Goal: Task Accomplishment & Management: Complete application form

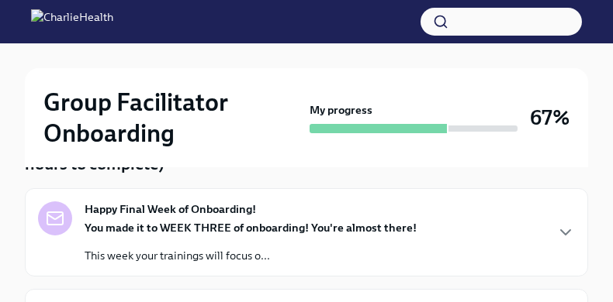
scroll to position [199, 0]
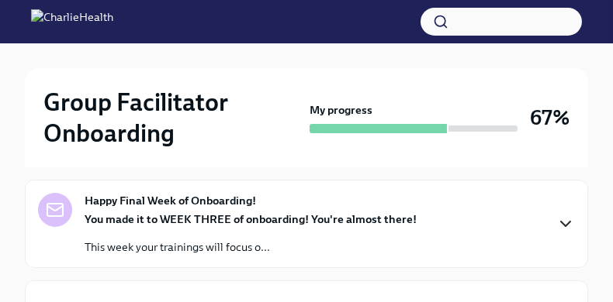
click at [565, 220] on icon "button" at bounding box center [565, 224] width 19 height 19
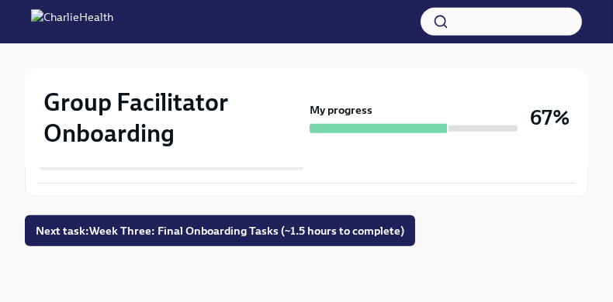
scroll to position [1856, 0]
click at [295, 226] on span "Next task : Week Three: Final Onboarding Tasks (~1.5 hours to complete)" at bounding box center [220, 231] width 368 height 16
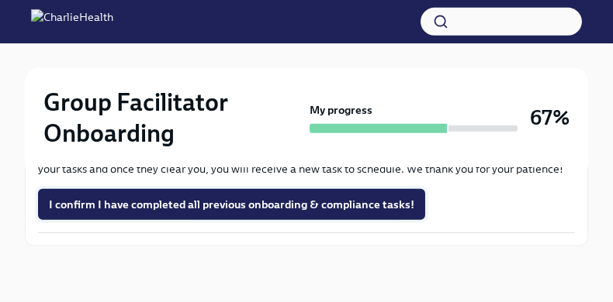
click at [337, 206] on span "I confirm I have completed all previous onboarding & compliance tasks!" at bounding box center [231, 205] width 365 height 16
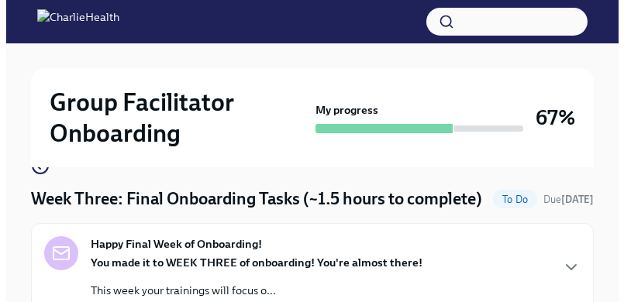
scroll to position [0, 0]
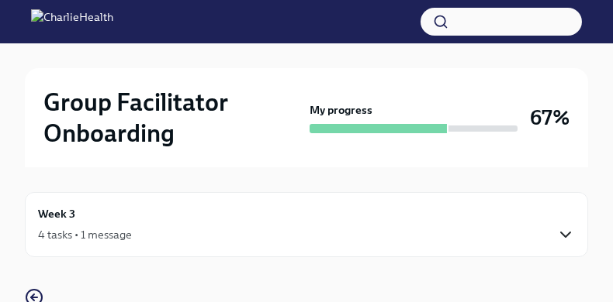
click at [563, 235] on icon "button" at bounding box center [565, 235] width 9 height 5
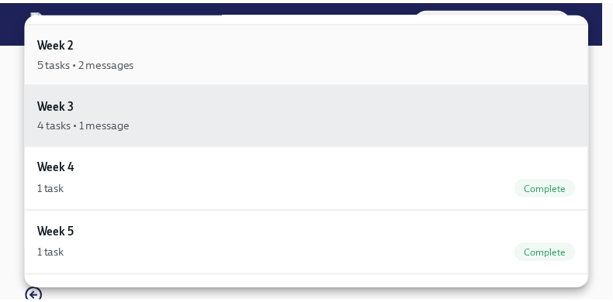
scroll to position [167, 0]
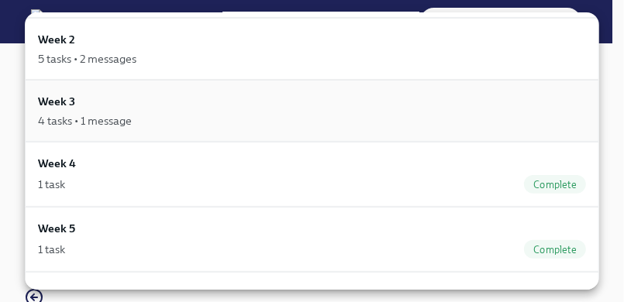
click at [288, 108] on div "Week 3 4 tasks • 1 message" at bounding box center [312, 111] width 548 height 36
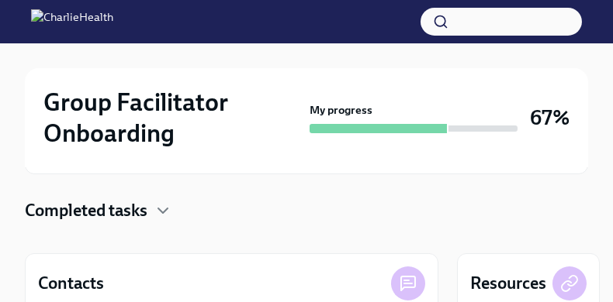
scroll to position [309, 0]
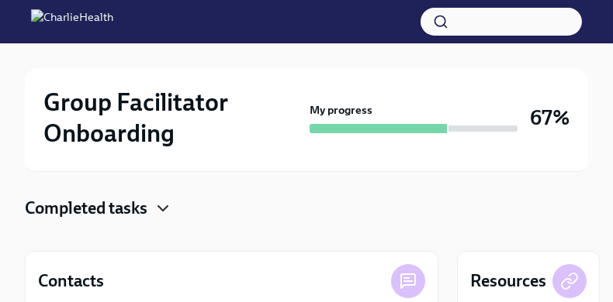
click at [168, 206] on icon "button" at bounding box center [163, 208] width 19 height 19
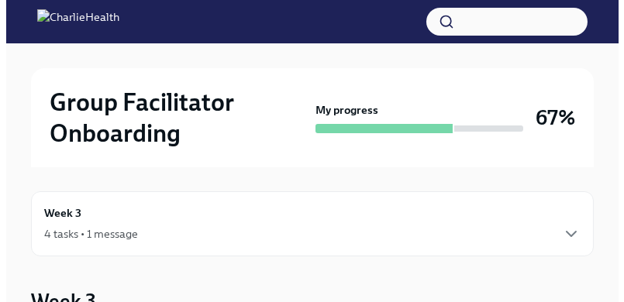
scroll to position [0, 0]
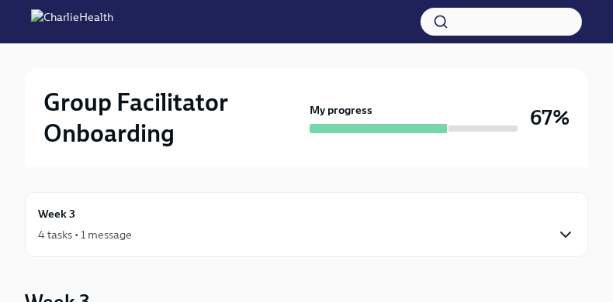
click at [567, 232] on icon "button" at bounding box center [565, 235] width 19 height 19
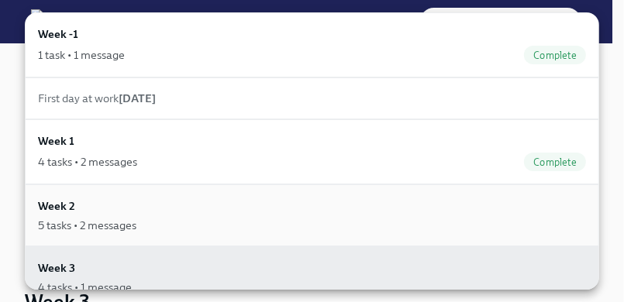
click at [552, 210] on div "Week 2 5 tasks • 2 messages" at bounding box center [312, 216] width 548 height 36
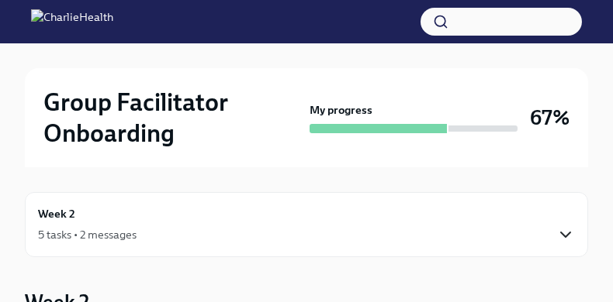
click at [558, 233] on icon "button" at bounding box center [565, 235] width 19 height 19
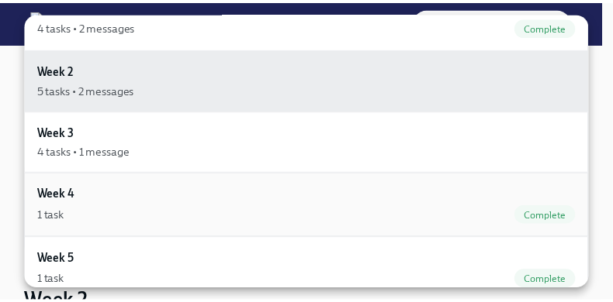
scroll to position [124, 0]
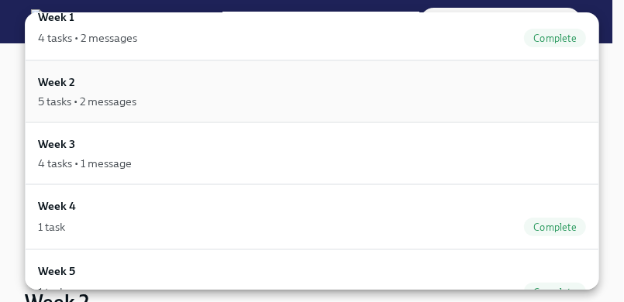
click at [553, 102] on div "5 tasks • 2 messages" at bounding box center [312, 102] width 548 height 16
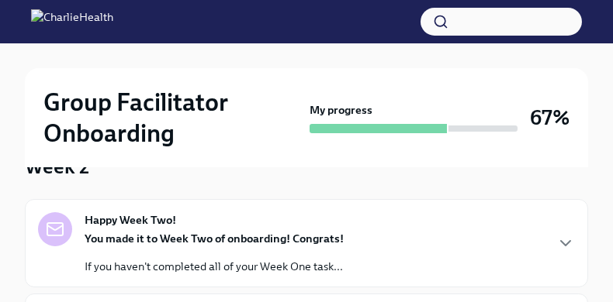
scroll to position [135, 0]
click at [561, 239] on icon "button" at bounding box center [565, 244] width 19 height 19
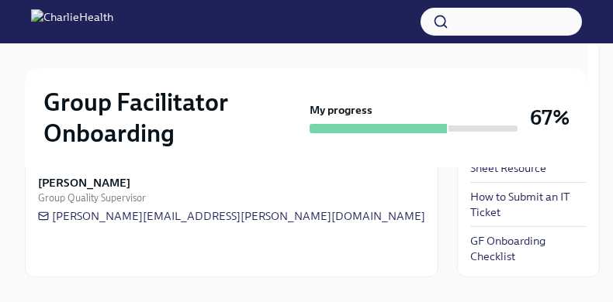
scroll to position [942, 0]
click at [470, 176] on link "UKG Billing and Time Sheet Resource" at bounding box center [528, 160] width 116 height 31
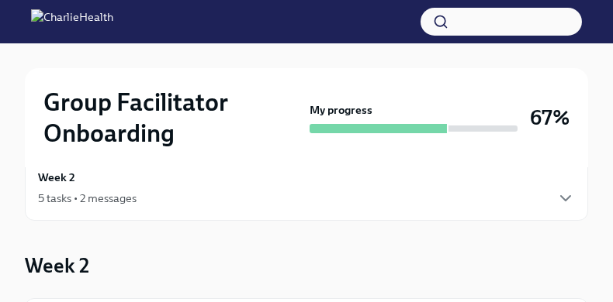
scroll to position [0, 0]
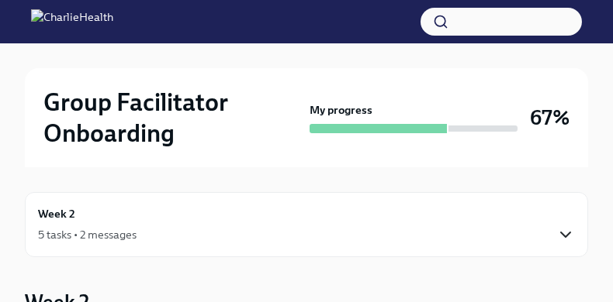
click at [564, 230] on icon "button" at bounding box center [565, 235] width 19 height 19
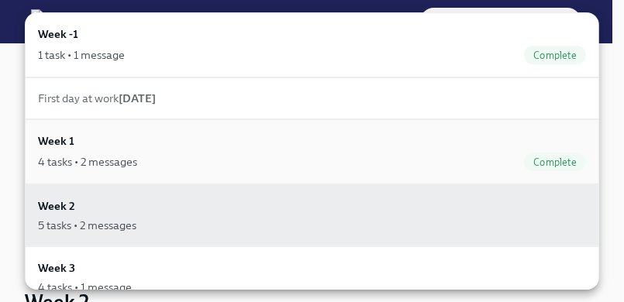
click at [523, 149] on div "Week 1 4 tasks • 2 messages Complete" at bounding box center [312, 152] width 548 height 39
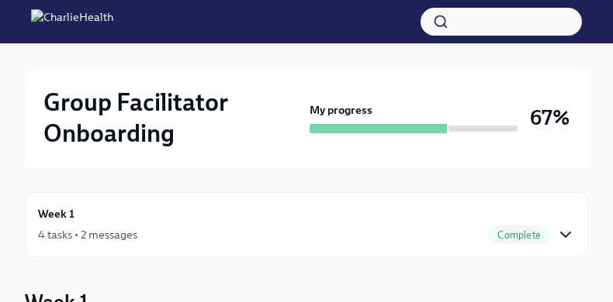
click at [561, 231] on icon "button" at bounding box center [565, 235] width 19 height 19
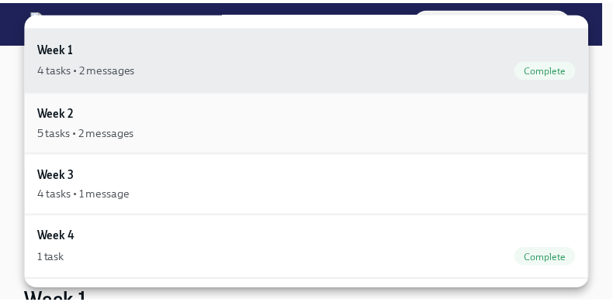
scroll to position [164, 0]
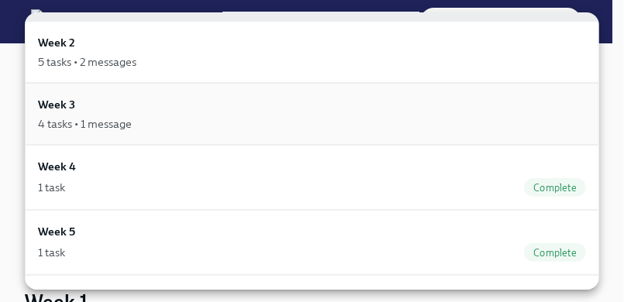
click at [60, 105] on h6 "Week 3" at bounding box center [56, 104] width 37 height 17
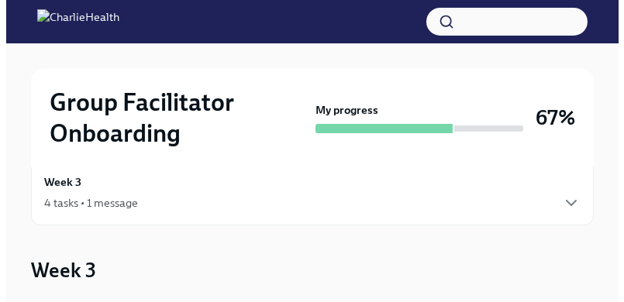
scroll to position [27, 0]
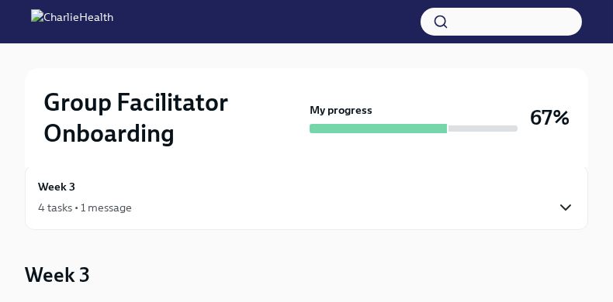
click at [565, 206] on icon "button" at bounding box center [565, 208] width 19 height 19
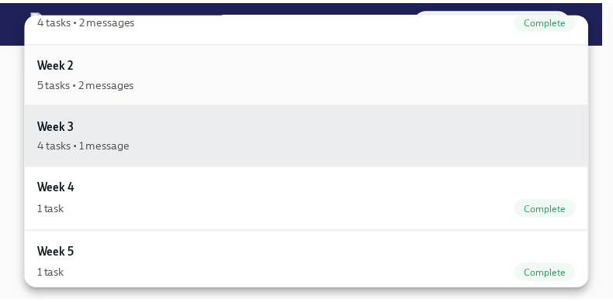
scroll to position [143, 0]
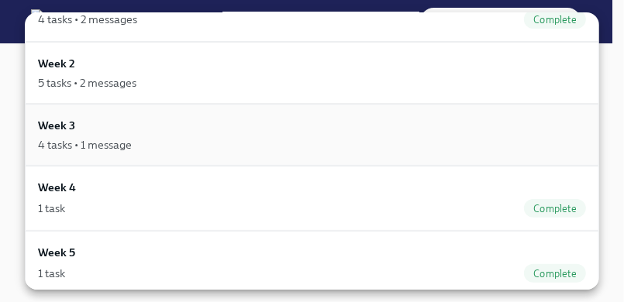
click at [399, 142] on div "4 tasks • 1 message" at bounding box center [312, 145] width 548 height 16
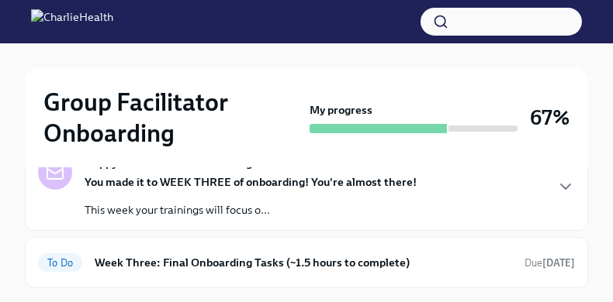
scroll to position [194, 0]
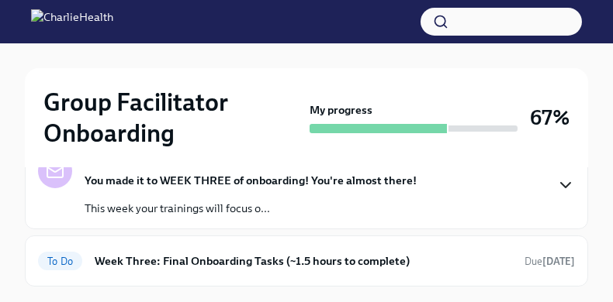
click at [566, 185] on icon "button" at bounding box center [565, 185] width 9 height 5
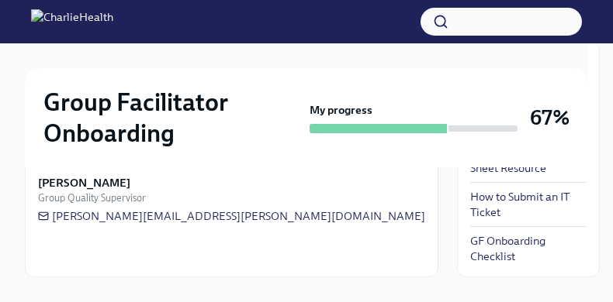
scroll to position [935, 0]
click at [470, 238] on link "GF Onboarding Checklist" at bounding box center [528, 248] width 116 height 31
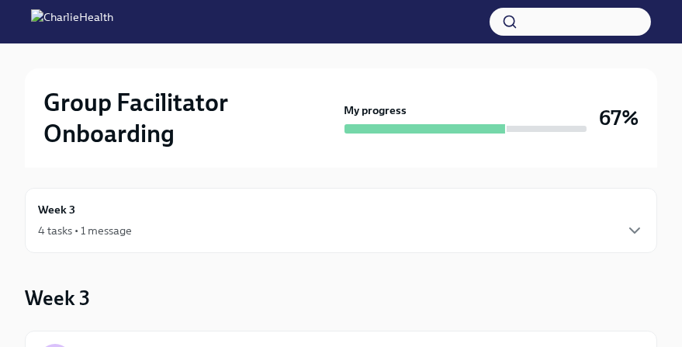
scroll to position [4, 0]
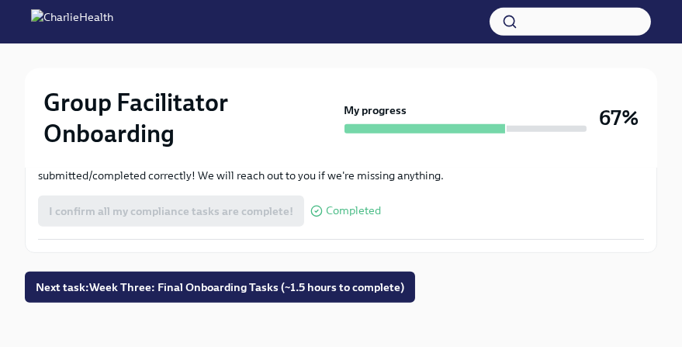
scroll to position [1255, 0]
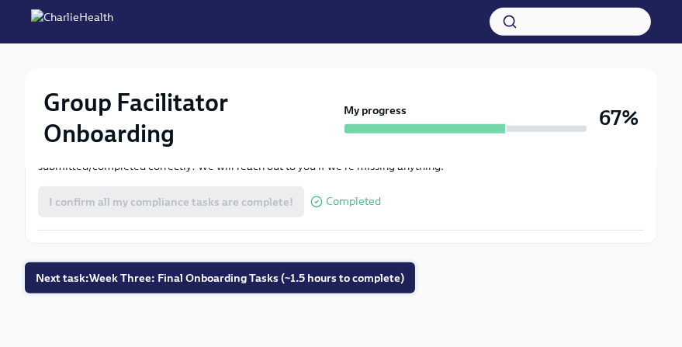
click at [220, 279] on span "Next task : Week Three: Final Onboarding Tasks (~1.5 hours to complete)" at bounding box center [220, 278] width 368 height 16
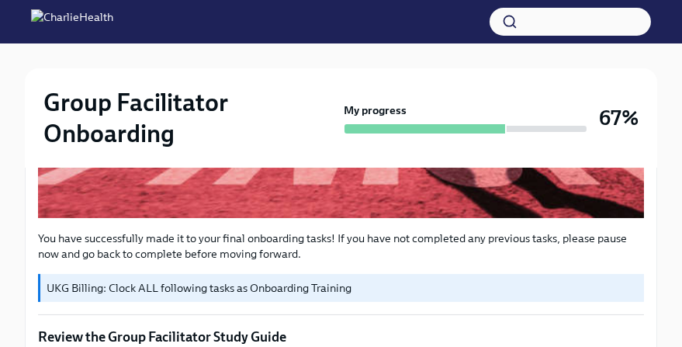
scroll to position [650, 0]
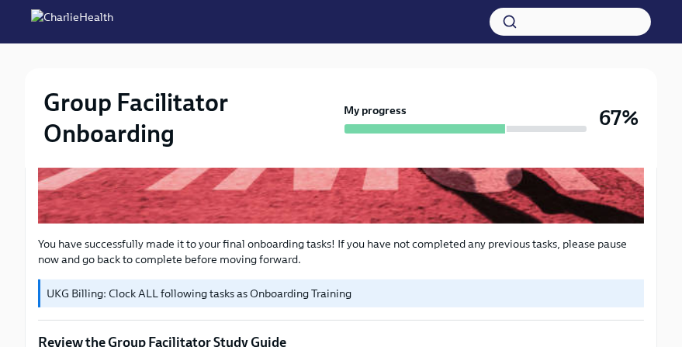
click at [308, 296] on p "UKG Billing: Clock ALL following tasks as Onboarding Training" at bounding box center [342, 293] width 591 height 16
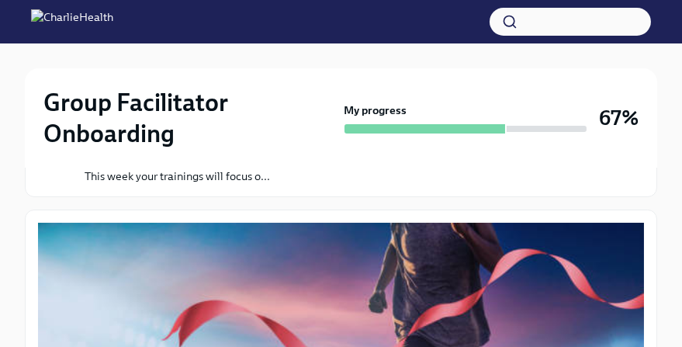
scroll to position [0, 0]
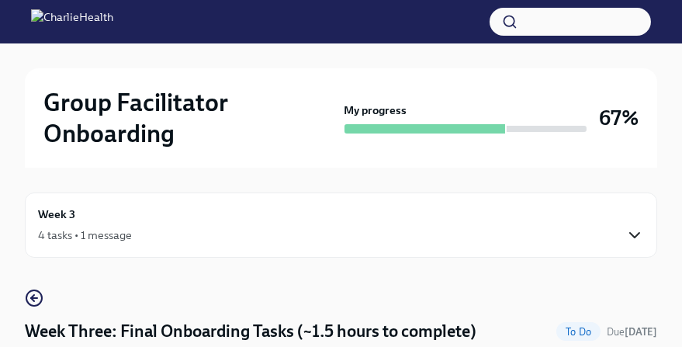
click at [612, 237] on icon "button" at bounding box center [634, 235] width 19 height 19
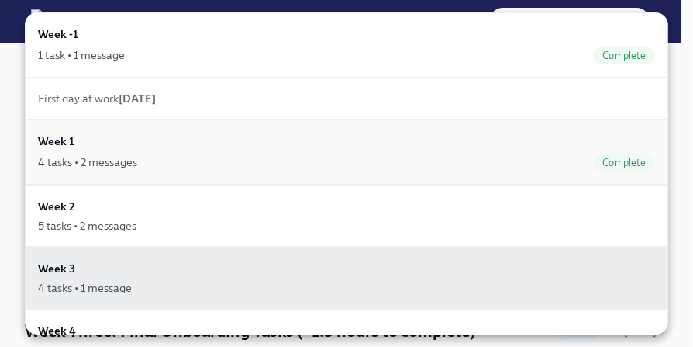
click at [593, 161] on span "Complete" at bounding box center [624, 163] width 62 height 12
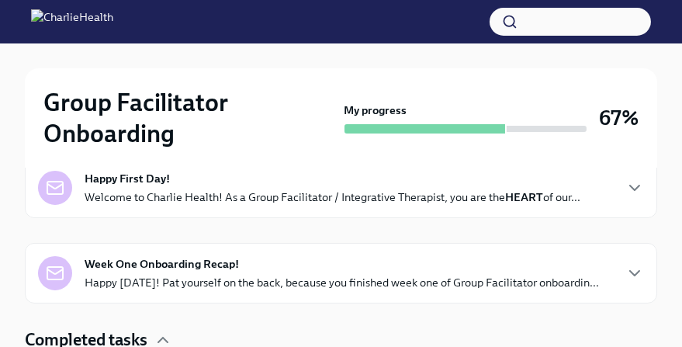
scroll to position [389, 0]
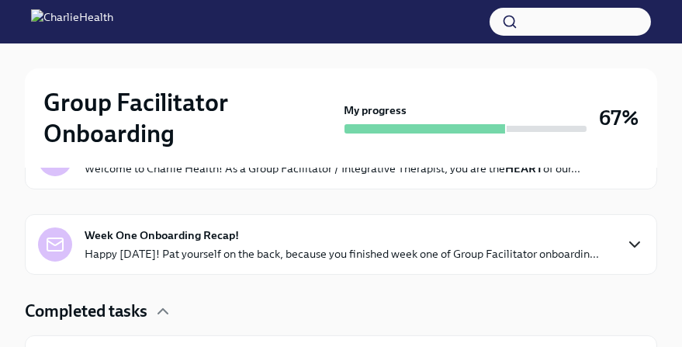
click at [612, 238] on icon "button" at bounding box center [634, 244] width 19 height 19
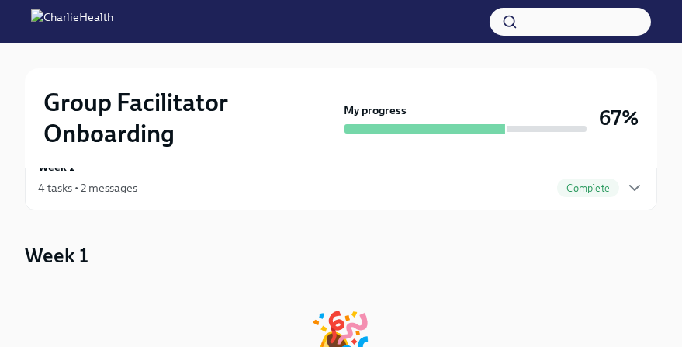
scroll to position [52, 0]
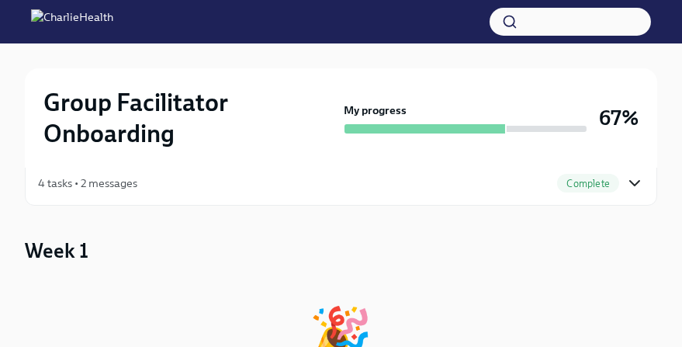
click at [612, 181] on icon "button" at bounding box center [634, 183] width 9 height 5
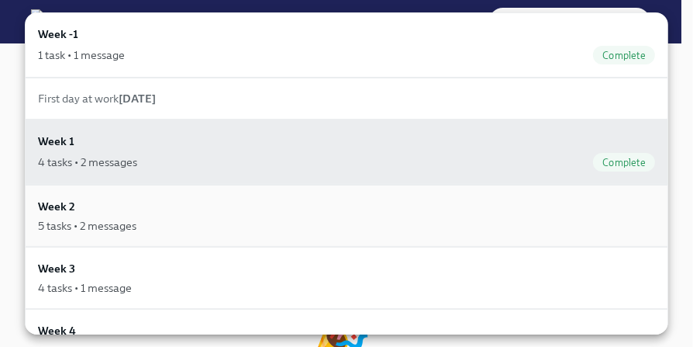
click at [589, 233] on div "Week 2 5 tasks • 2 messages" at bounding box center [347, 216] width 644 height 62
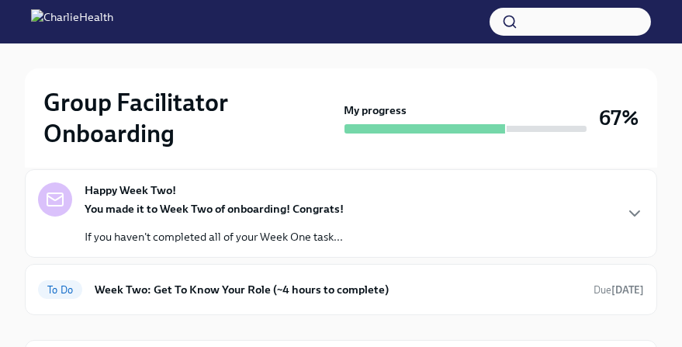
scroll to position [178, 0]
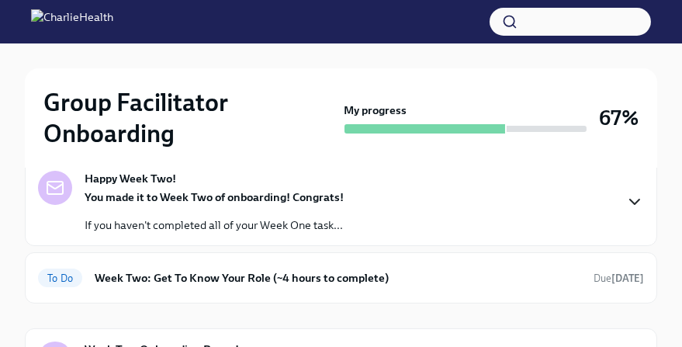
click at [612, 200] on icon "button" at bounding box center [634, 201] width 19 height 19
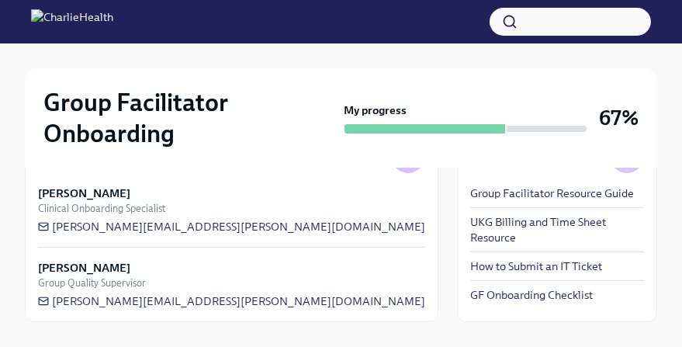
scroll to position [836, 0]
click at [165, 92] on icon "button" at bounding box center [163, 83] width 19 height 19
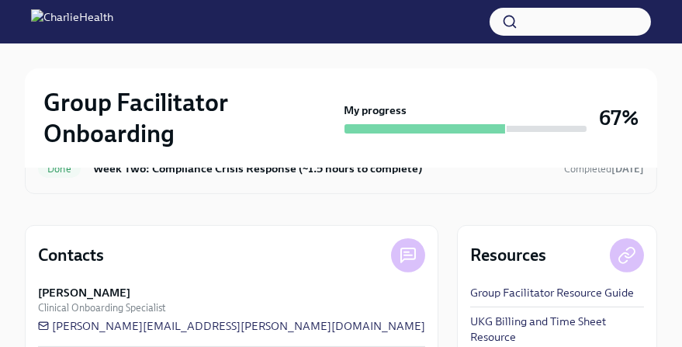
scroll to position [976, 0]
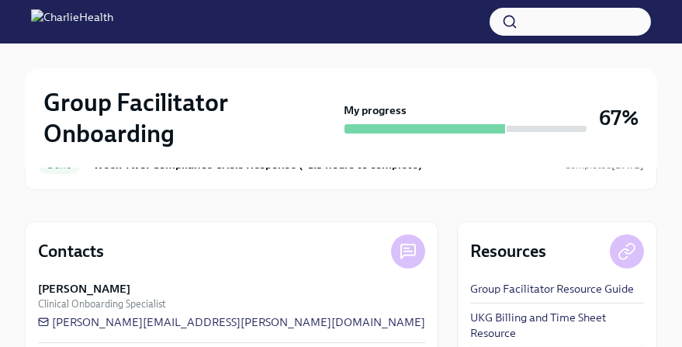
click at [392, 46] on h6 "Week Two: Core Compliance Tasks (~ 4 hours)" at bounding box center [322, 37] width 458 height 17
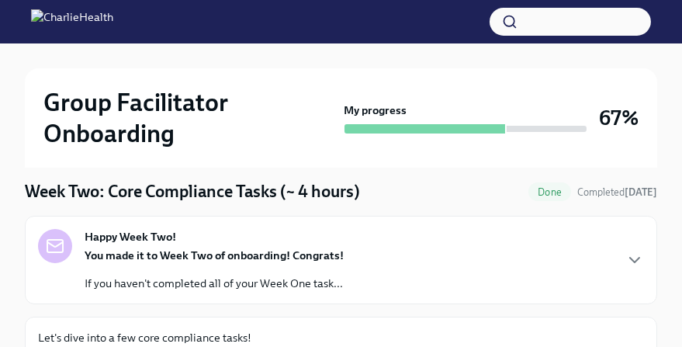
scroll to position [147, 0]
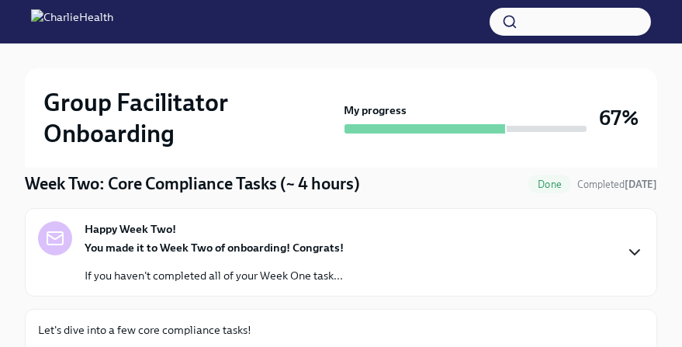
click at [612, 245] on icon "button" at bounding box center [634, 252] width 19 height 19
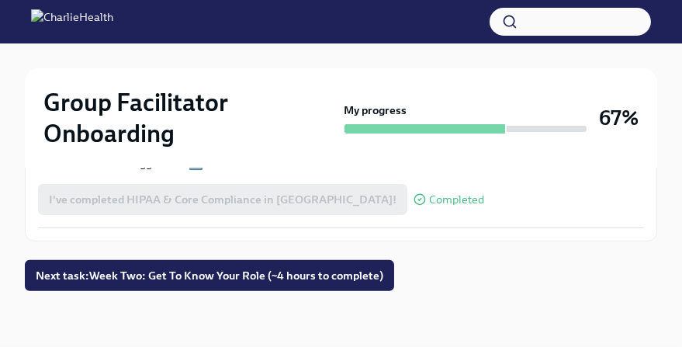
scroll to position [1851, 0]
click at [234, 276] on span "Next task : Week Two: Get To Know Your Role (~4 hours to complete)" at bounding box center [209, 276] width 347 height 16
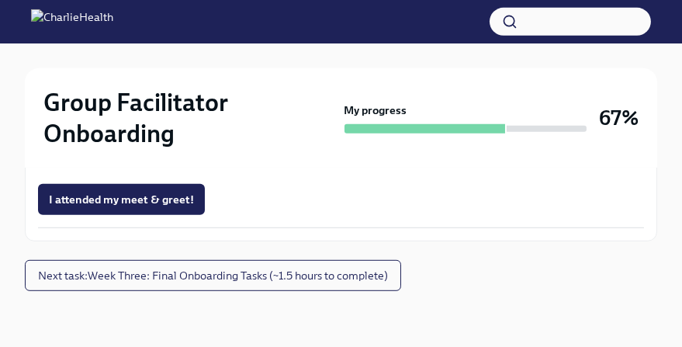
scroll to position [1999, 0]
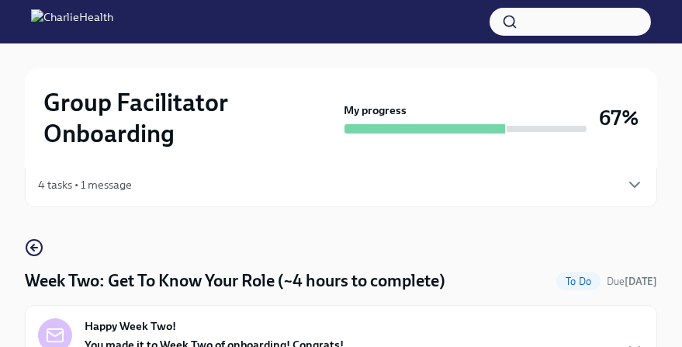
scroll to position [50, 0]
click at [36, 247] on icon "button" at bounding box center [34, 247] width 19 height 19
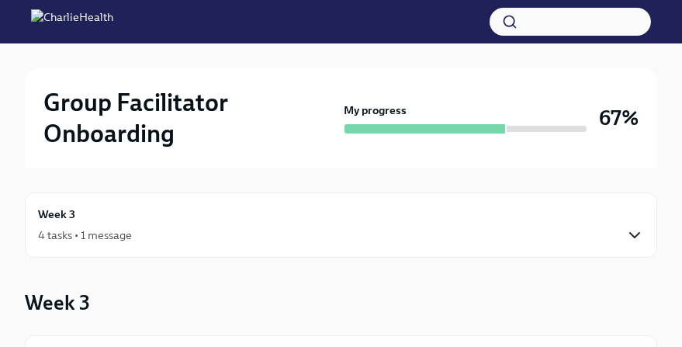
click at [612, 230] on icon "button" at bounding box center [634, 235] width 19 height 19
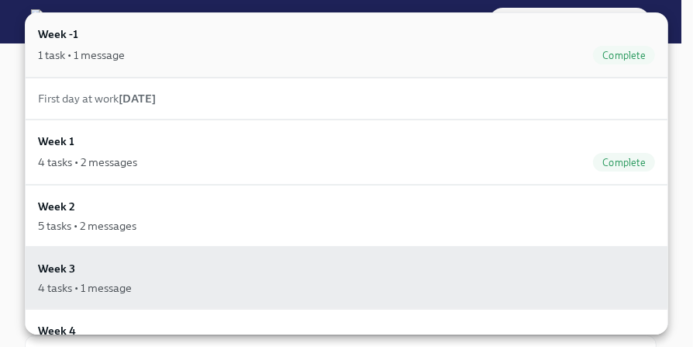
click at [223, 57] on div "1 task • 1 message Complete" at bounding box center [346, 55] width 617 height 19
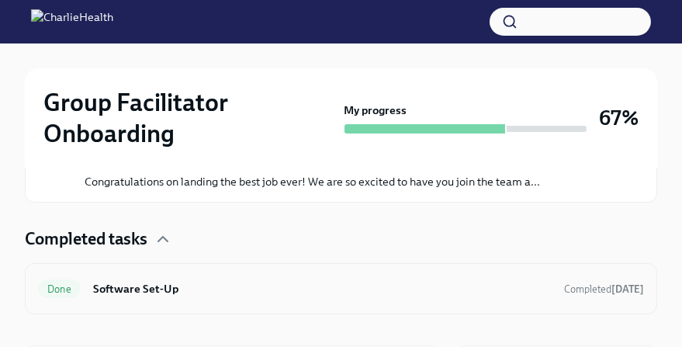
scroll to position [403, 0]
click at [295, 282] on h6 "Software Set-Up" at bounding box center [322, 289] width 458 height 17
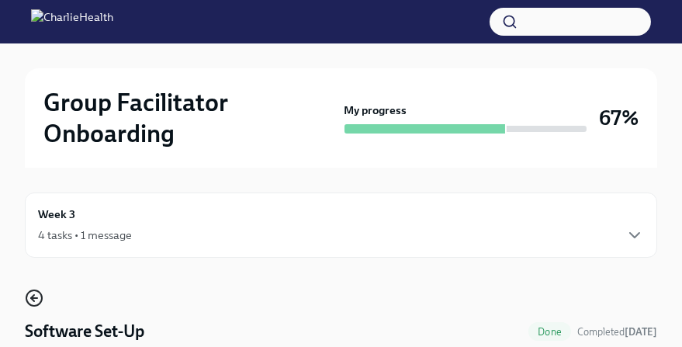
click at [40, 295] on circle "button" at bounding box center [34, 298] width 16 height 16
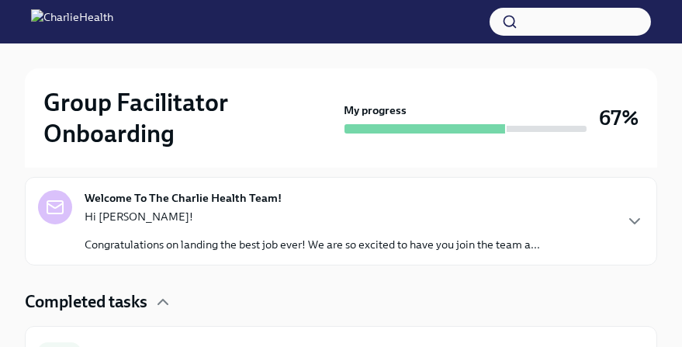
scroll to position [362, 0]
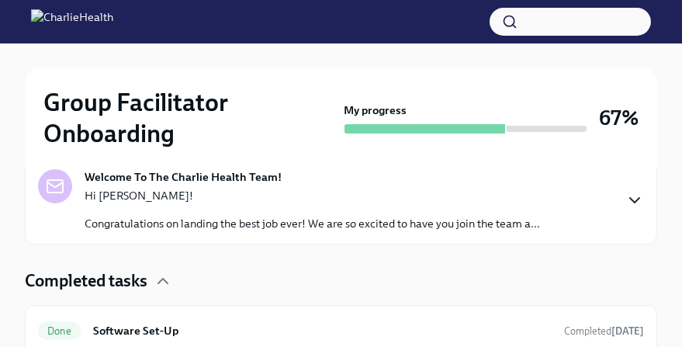
click at [612, 198] on icon "button" at bounding box center [634, 200] width 9 height 5
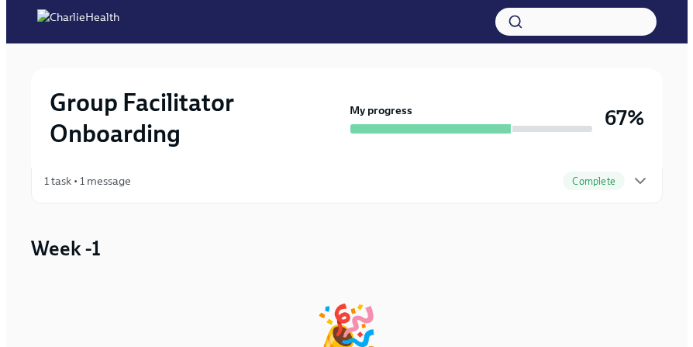
scroll to position [0, 0]
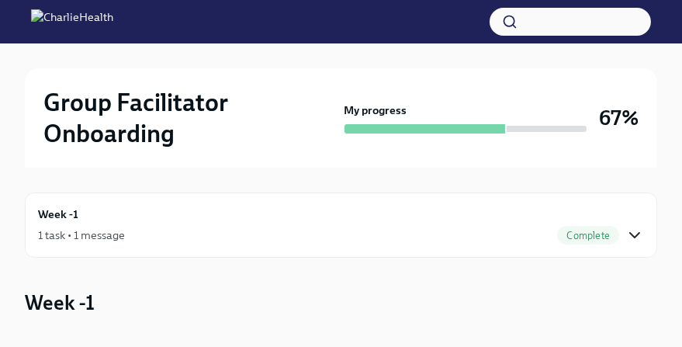
click at [612, 231] on icon "button" at bounding box center [634, 235] width 19 height 19
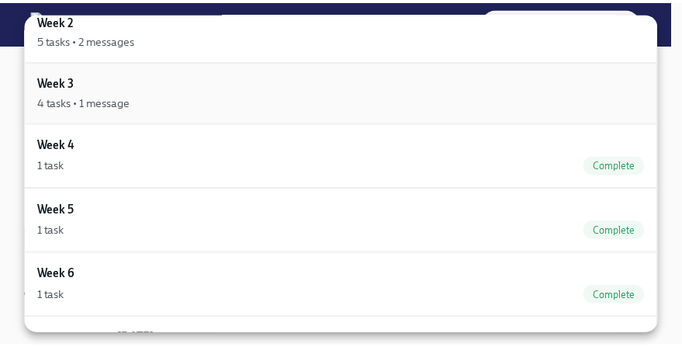
scroll to position [189, 0]
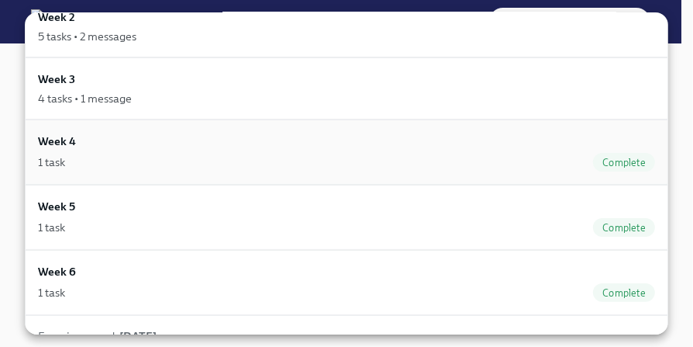
click at [199, 153] on div "1 task Complete" at bounding box center [346, 162] width 617 height 19
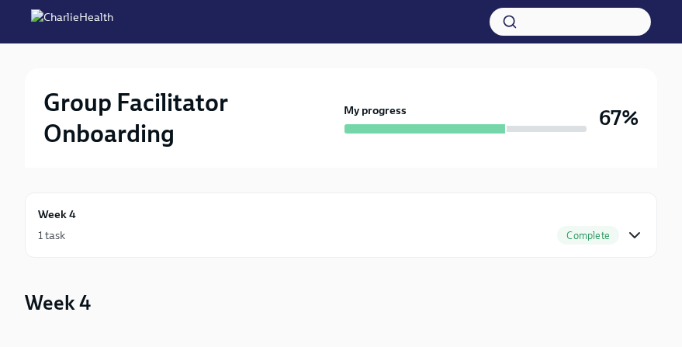
click at [612, 227] on icon "button" at bounding box center [634, 235] width 19 height 19
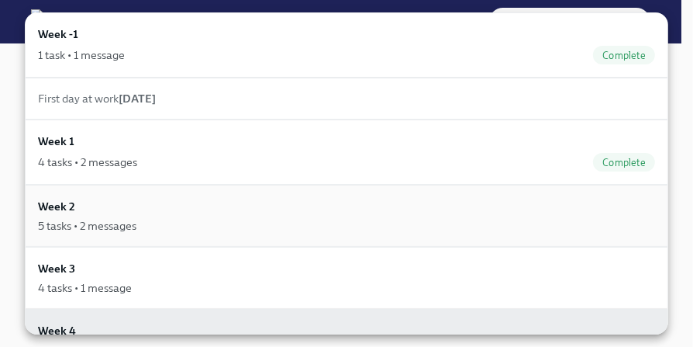
click at [237, 218] on div "5 tasks • 2 messages" at bounding box center [346, 226] width 617 height 16
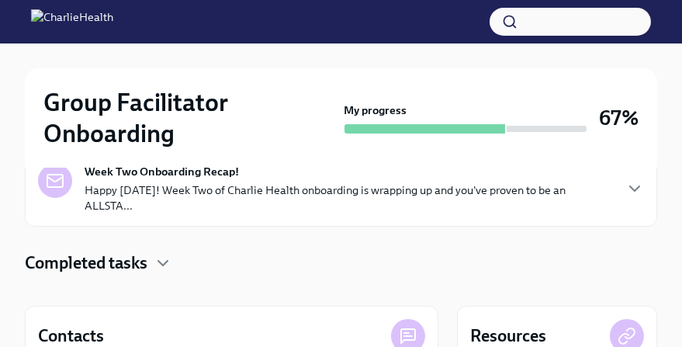
scroll to position [358, 0]
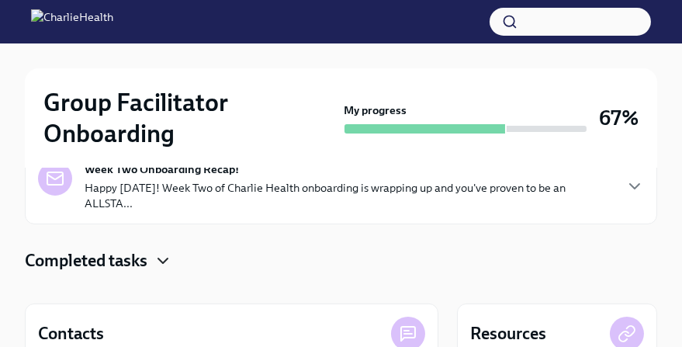
click at [165, 258] on icon "button" at bounding box center [162, 260] width 9 height 5
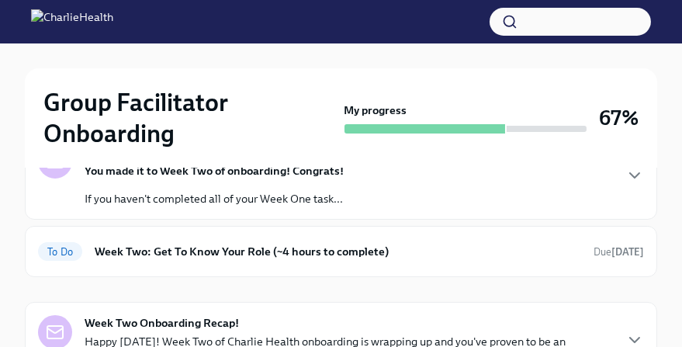
scroll to position [112, 0]
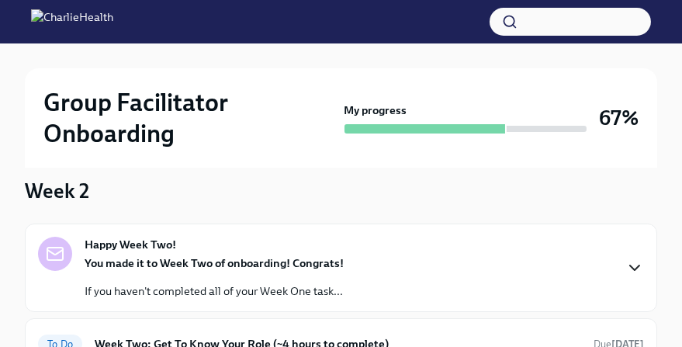
click at [612, 265] on icon "button" at bounding box center [634, 267] width 19 height 19
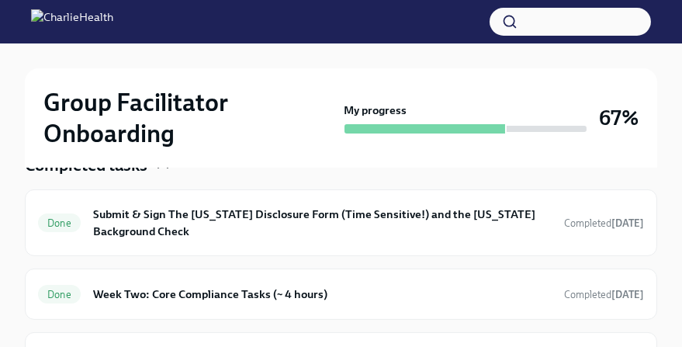
scroll to position [722, 0]
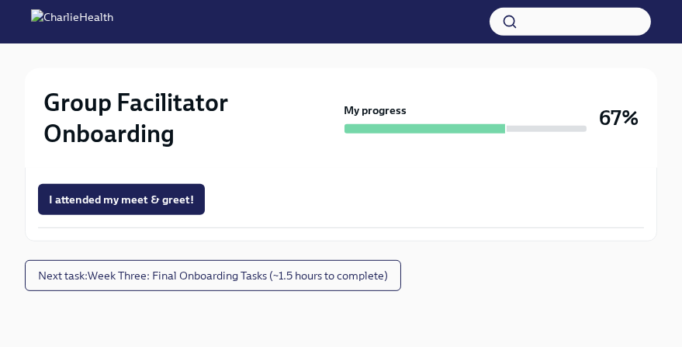
scroll to position [1715, 0]
click at [146, 207] on span "I attended my meet & greet!" at bounding box center [121, 200] width 145 height 16
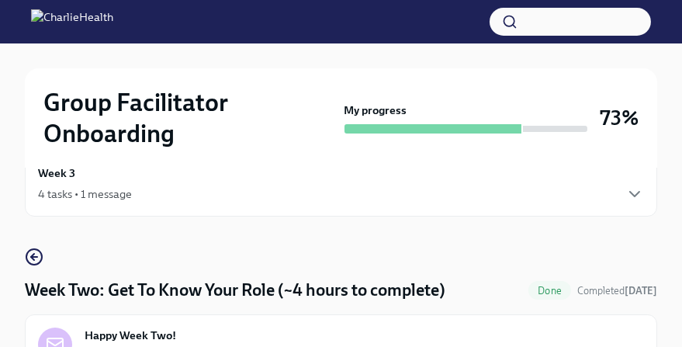
scroll to position [0, 0]
